Goal: Information Seeking & Learning: Learn about a topic

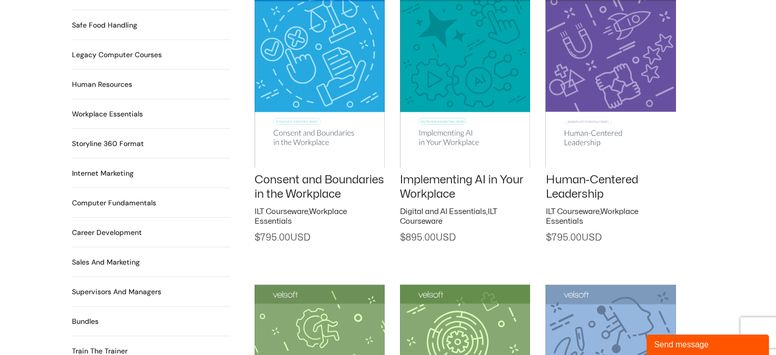
scroll to position [867, 0]
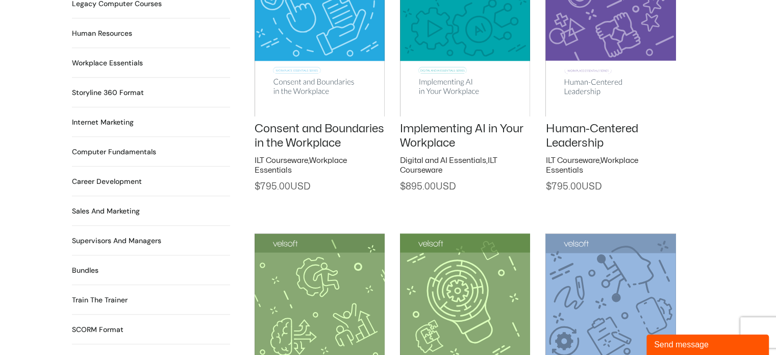
click at [116, 294] on h2 "Train the Trainer 29 Products" at bounding box center [100, 299] width 56 height 11
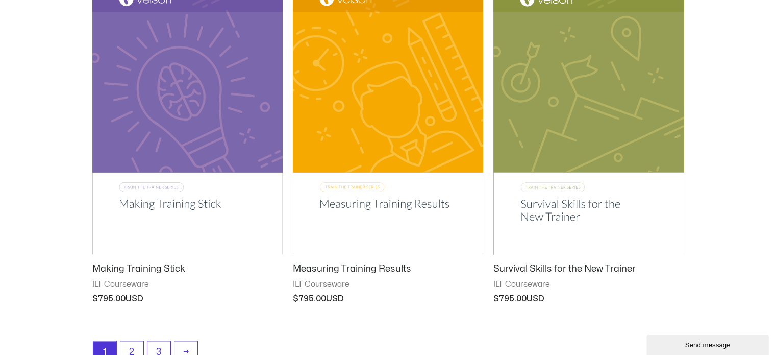
scroll to position [1276, 0]
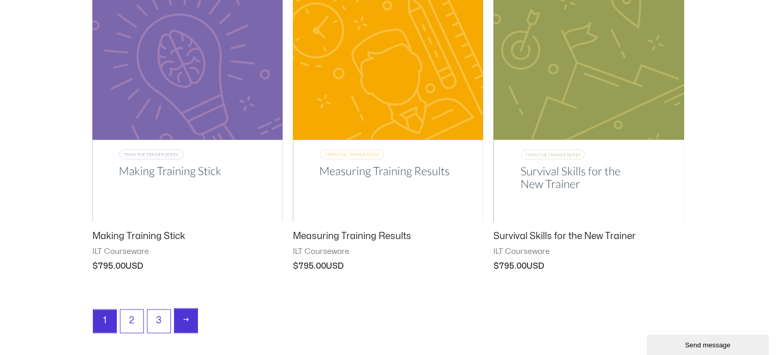
click at [184, 317] on link "→" at bounding box center [185, 320] width 23 height 24
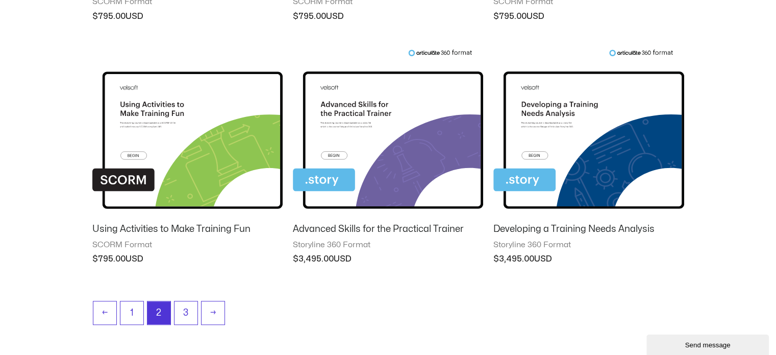
scroll to position [1225, 0]
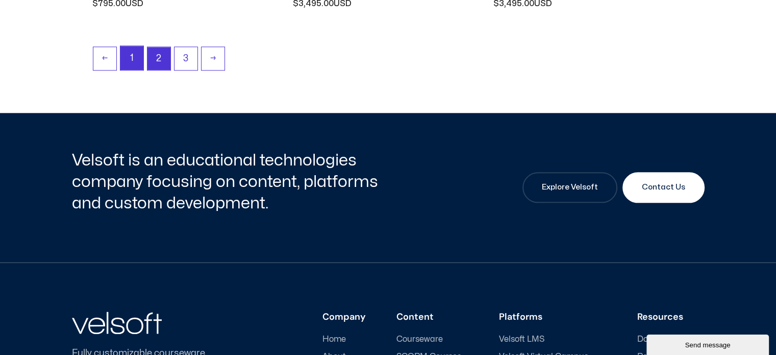
click at [133, 50] on link "1" at bounding box center [131, 58] width 23 height 24
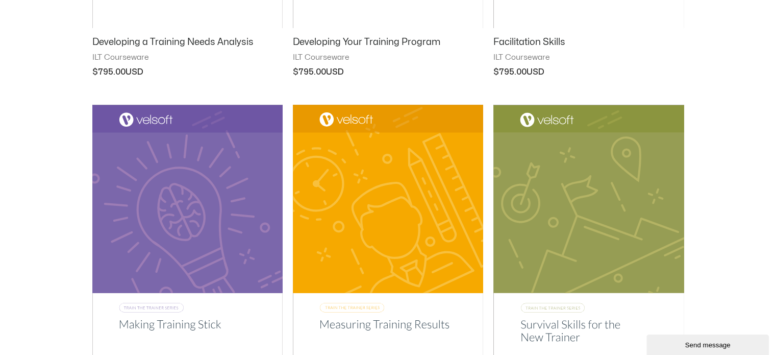
scroll to position [1327, 0]
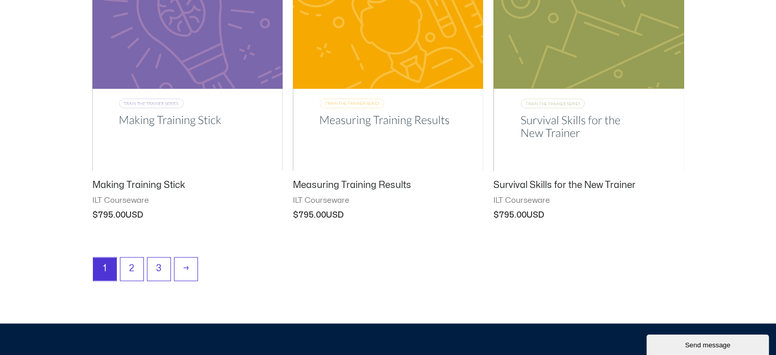
click at [576, 125] on img at bounding box center [588, 36] width 190 height 270
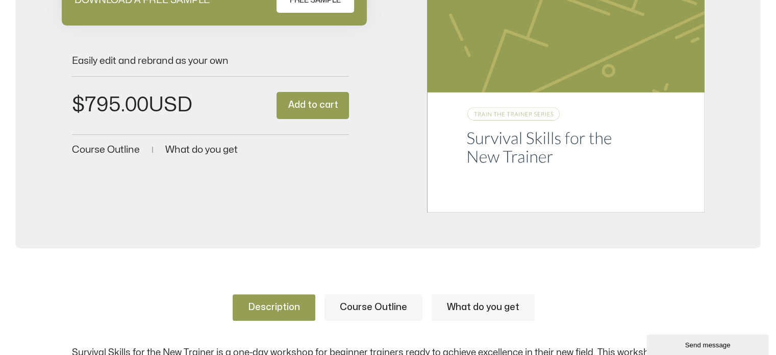
scroll to position [357, 0]
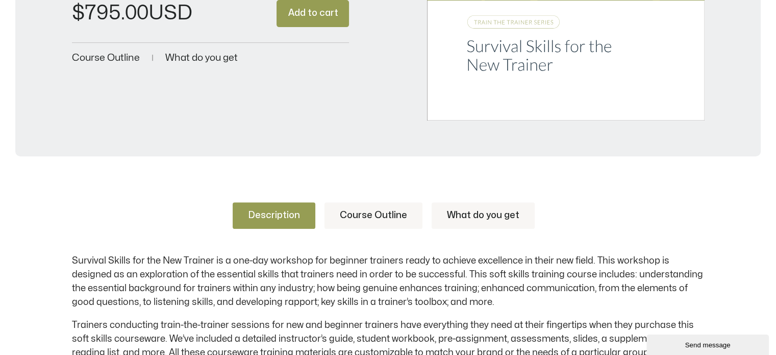
click at [389, 206] on link "Course Outline" at bounding box center [374, 215] width 98 height 27
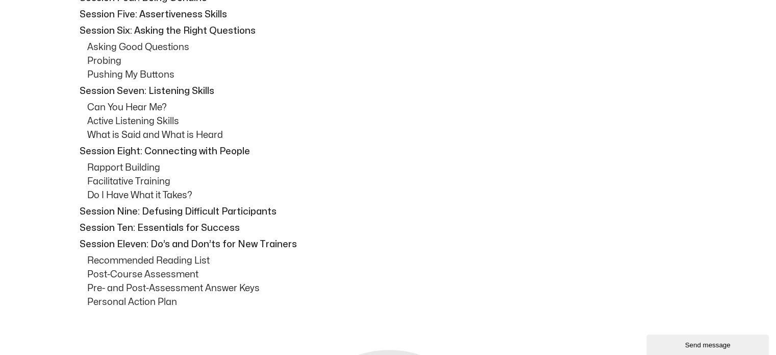
scroll to position [816, 0]
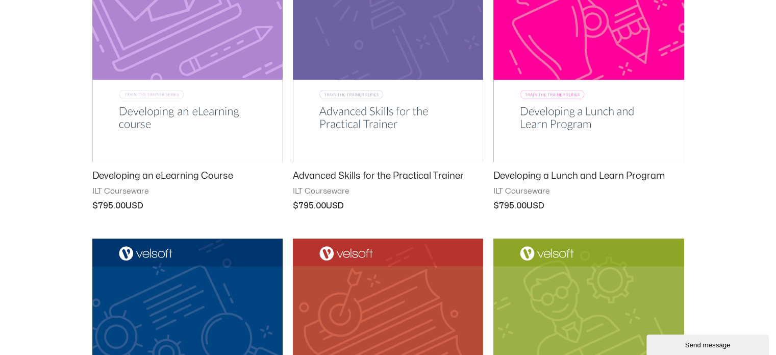
scroll to position [561, 0]
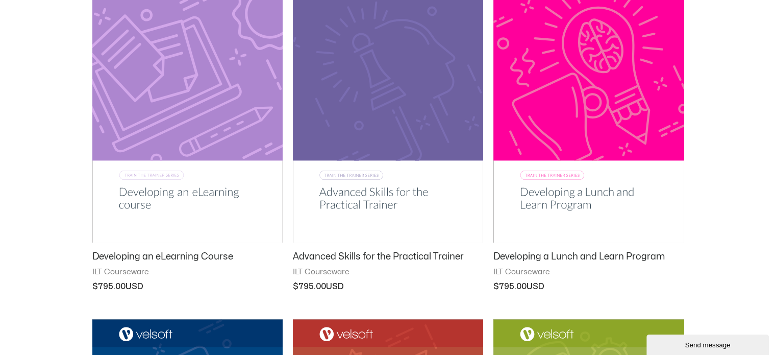
click at [359, 234] on img at bounding box center [388, 107] width 190 height 270
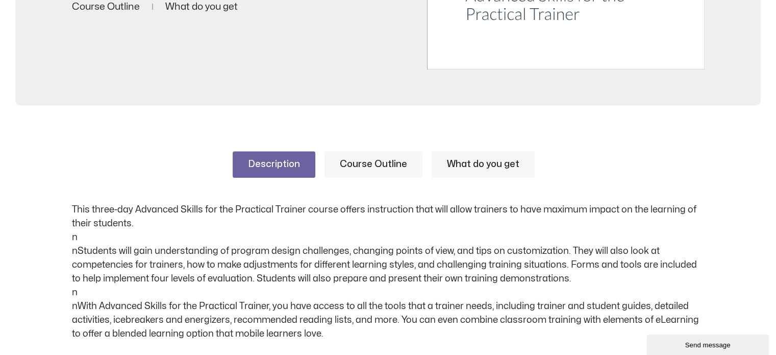
click at [388, 165] on link "Course Outline" at bounding box center [374, 164] width 98 height 27
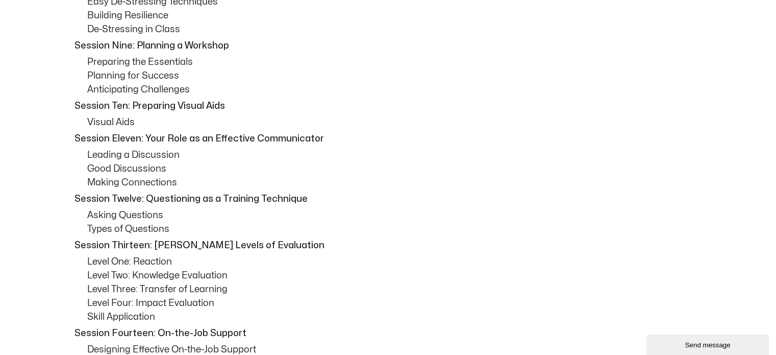
scroll to position [1123, 0]
